Goal: Information Seeking & Learning: Learn about a topic

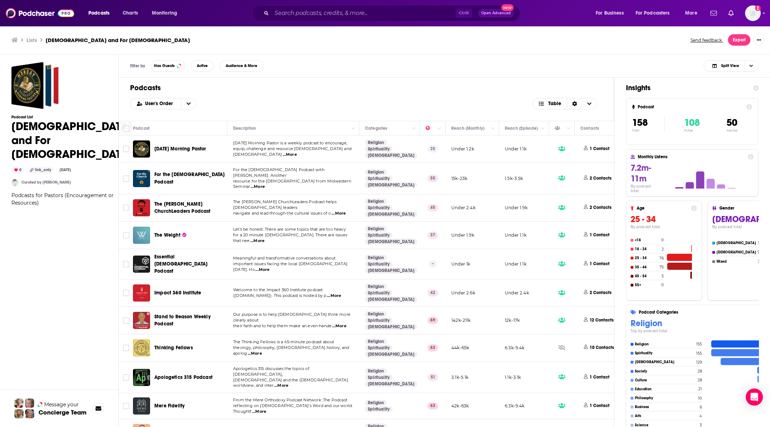
scroll to position [3988, 0]
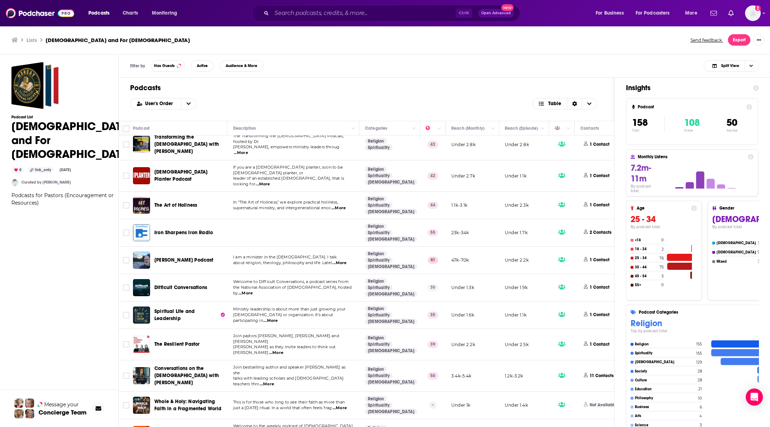
click at [636, 39] on ul "Lists Apologetics and For Pastors" at bounding box center [346, 40] width 671 height 7
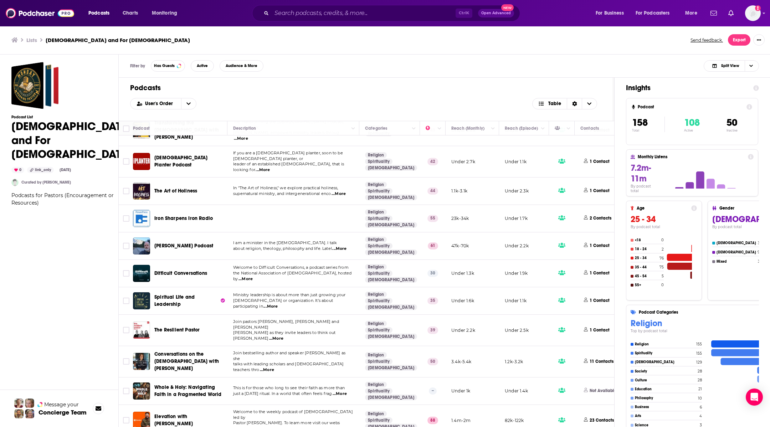
scroll to position [4009, 0]
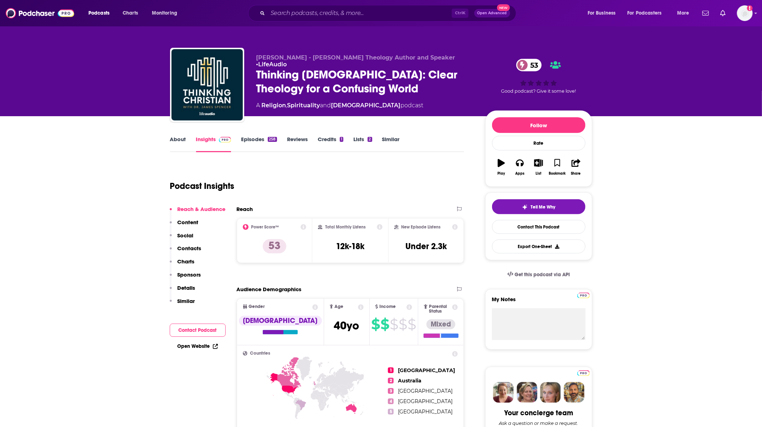
click at [258, 141] on link "Episodes 258" at bounding box center [259, 144] width 36 height 16
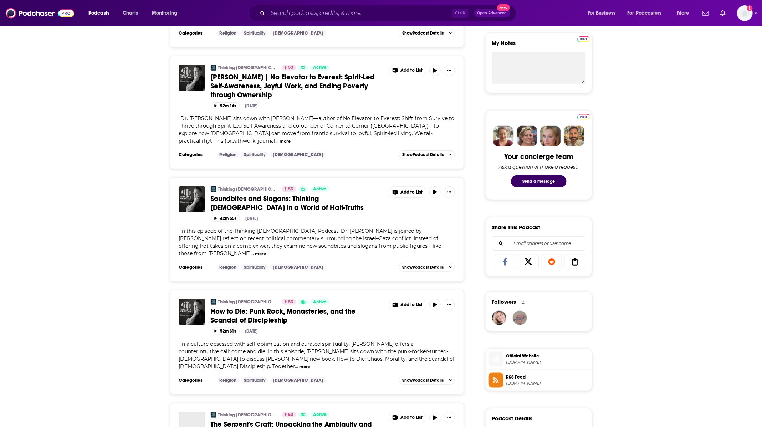
scroll to position [267, 0]
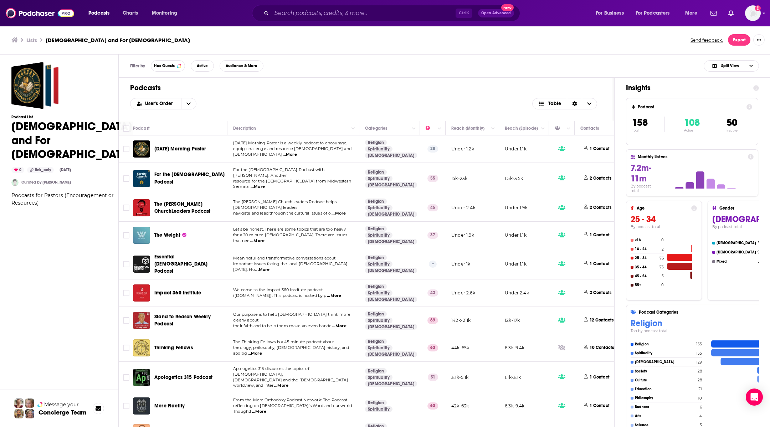
scroll to position [4009, 0]
